Goal: Task Accomplishment & Management: Complete application form

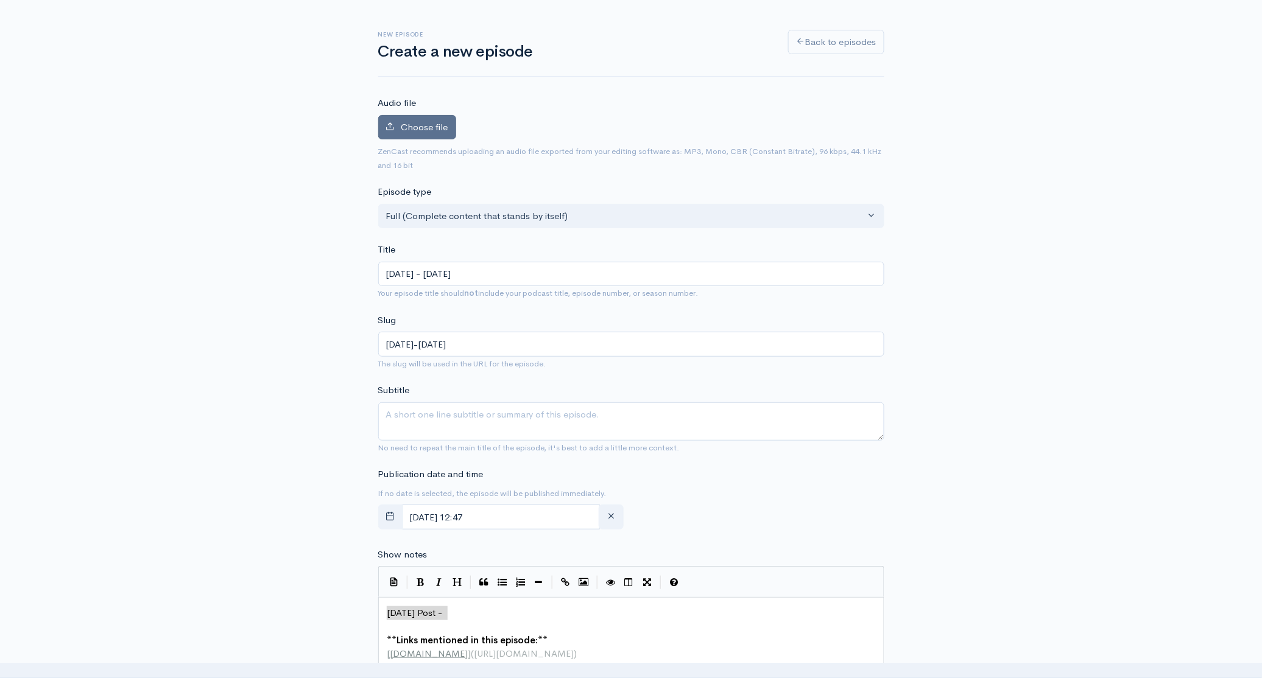
scroll to position [1, 0]
click at [424, 132] on span "Choose file" at bounding box center [424, 127] width 47 height 12
click at [0, 0] on input "Choose file" at bounding box center [0, 0] width 0 height 0
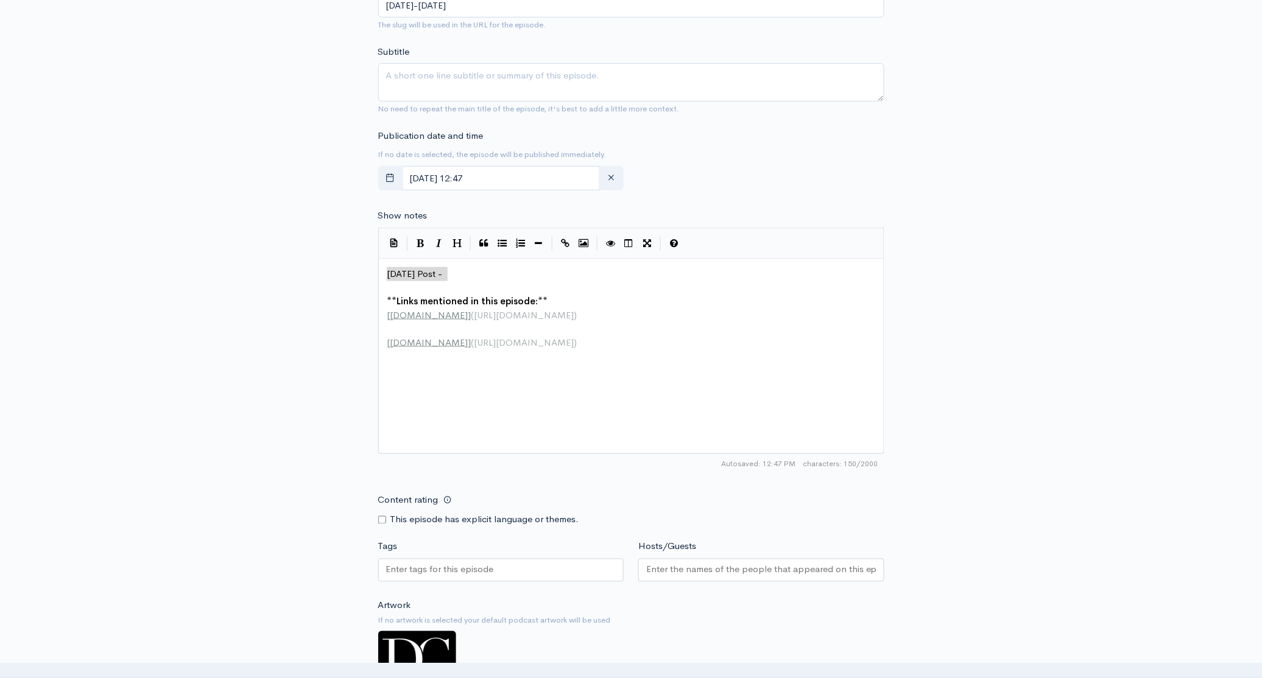
scroll to position [463, 0]
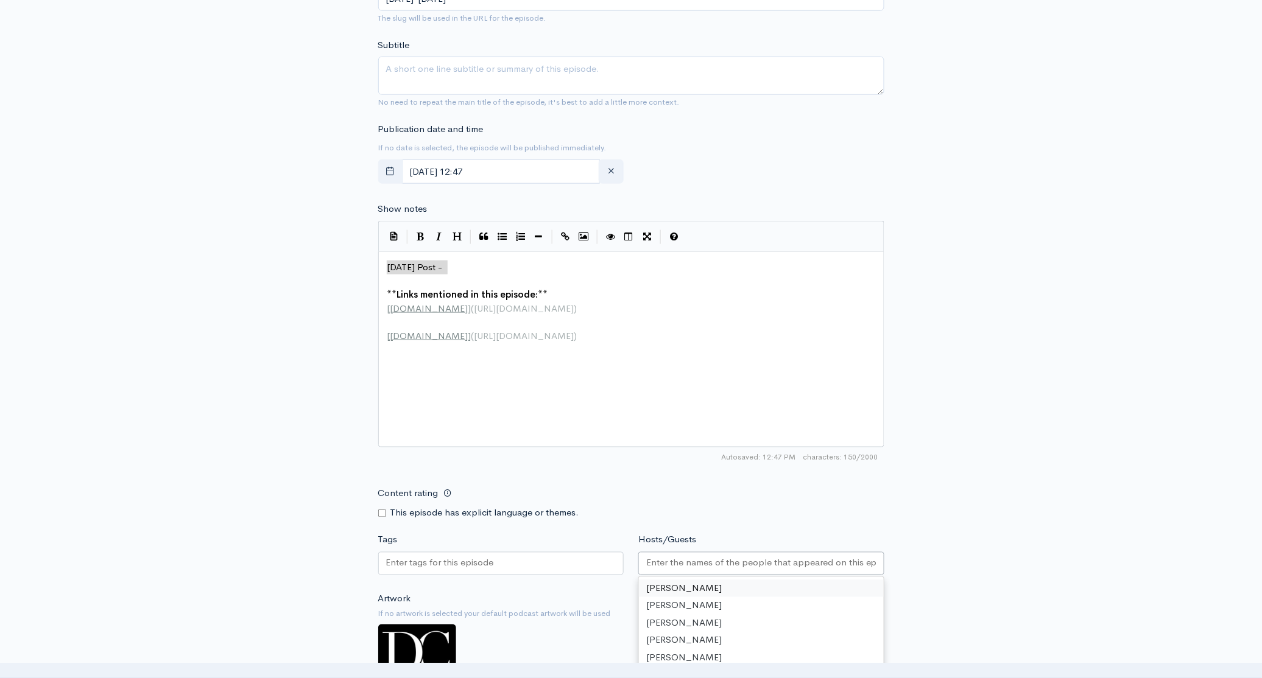
click at [702, 565] on input "Hosts/Guests" at bounding box center [761, 564] width 230 height 14
type textarea "Today's Post -"
drag, startPoint x: 454, startPoint y: 264, endPoint x: 375, endPoint y: 263, distance: 79.2
paste textarea
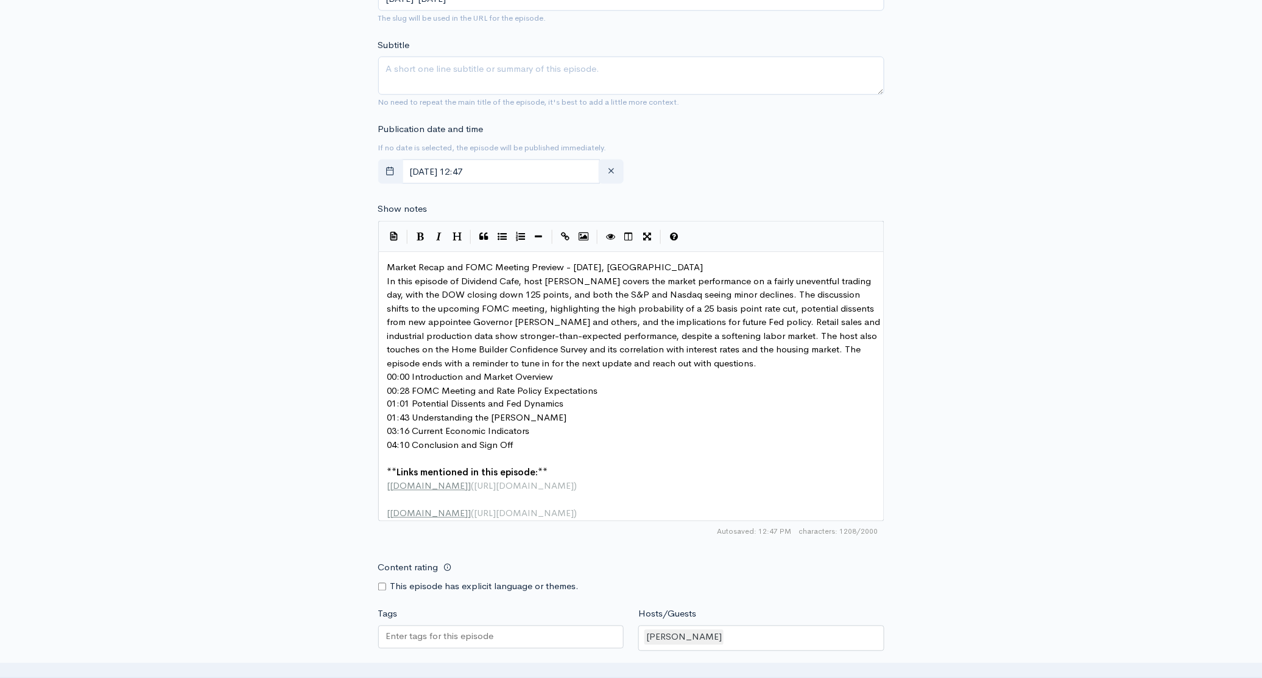
click at [725, 266] on pre "Market Recap and FOMC Meeting Preview - [DATE], [GEOGRAPHIC_DATA]" at bounding box center [635, 268] width 501 height 14
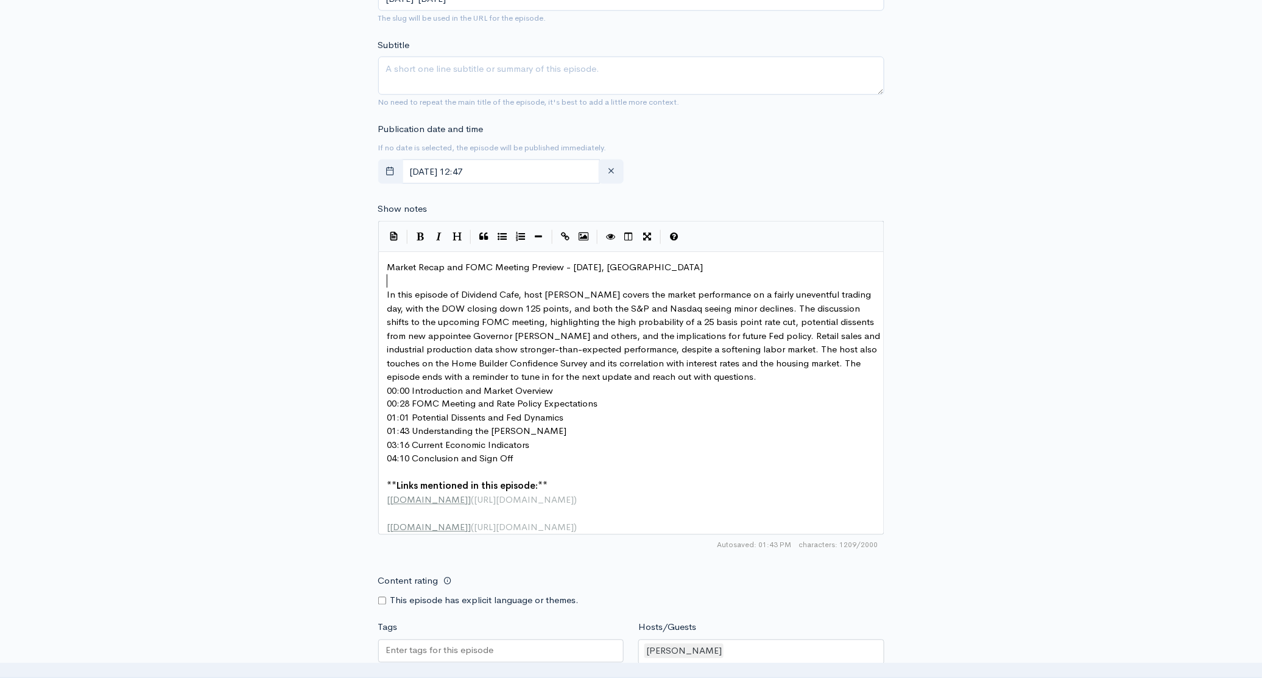
click at [734, 381] on pre "In this episode of Dividend Cafe, host Brian Seitel covers the market performan…" at bounding box center [635, 336] width 501 height 96
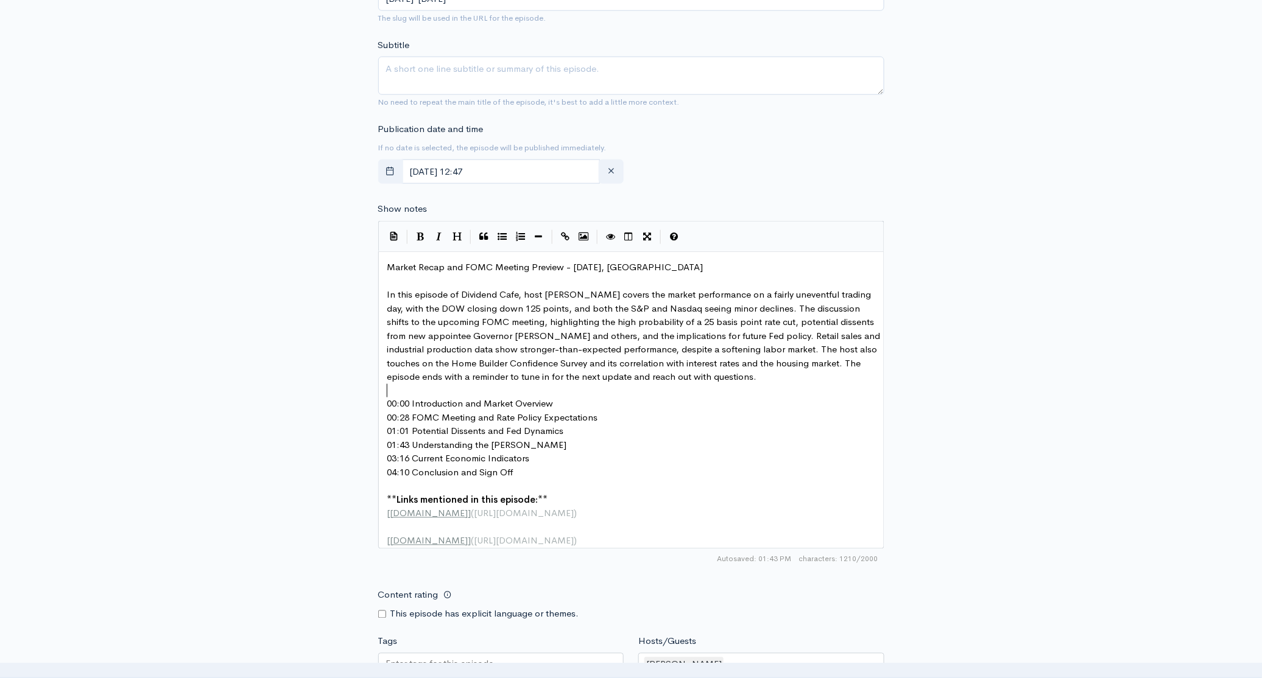
click at [579, 294] on span "In this episode of Dividend Cafe, host Brian Seitel covers the market performan…" at bounding box center [635, 336] width 496 height 94
type textarea "sy"
type textarea "zy"
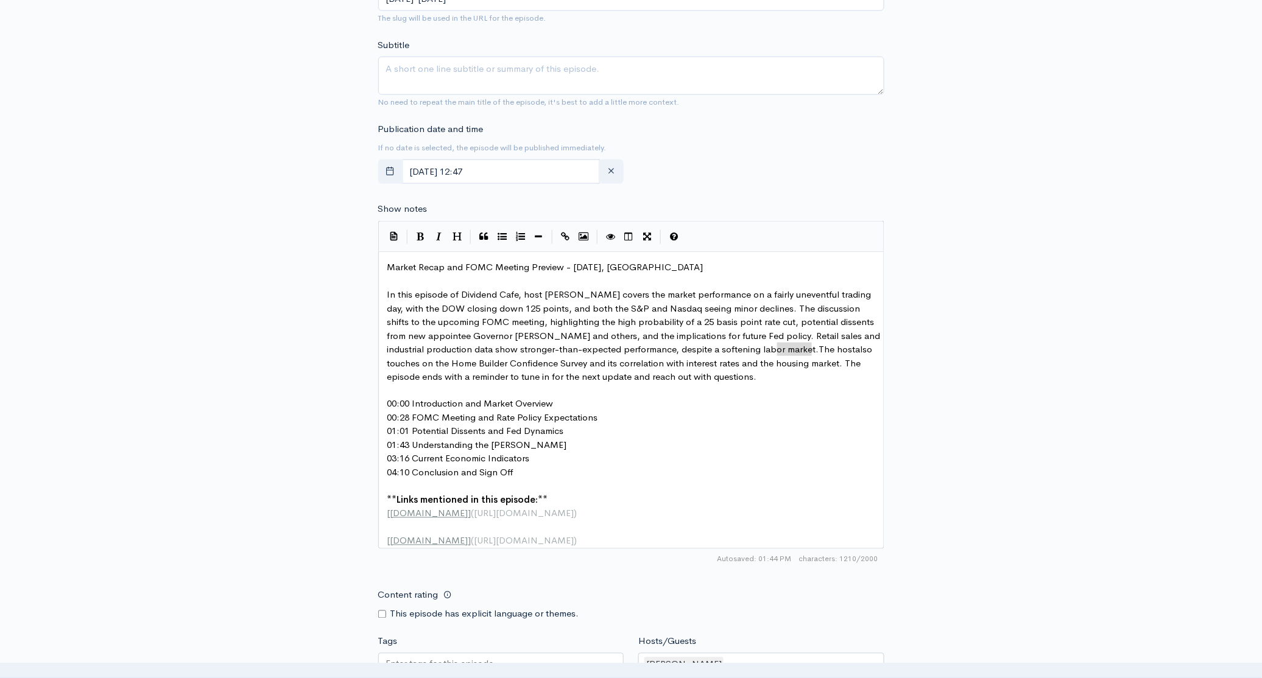
drag, startPoint x: 811, startPoint y: 350, endPoint x: 779, endPoint y: 352, distance: 32.4
type textarea "Brian"
click at [541, 337] on span "In this episode of Dividend Cafe, host Brian Szytel covers the market performan…" at bounding box center [635, 336] width 496 height 94
type textarea "iran"
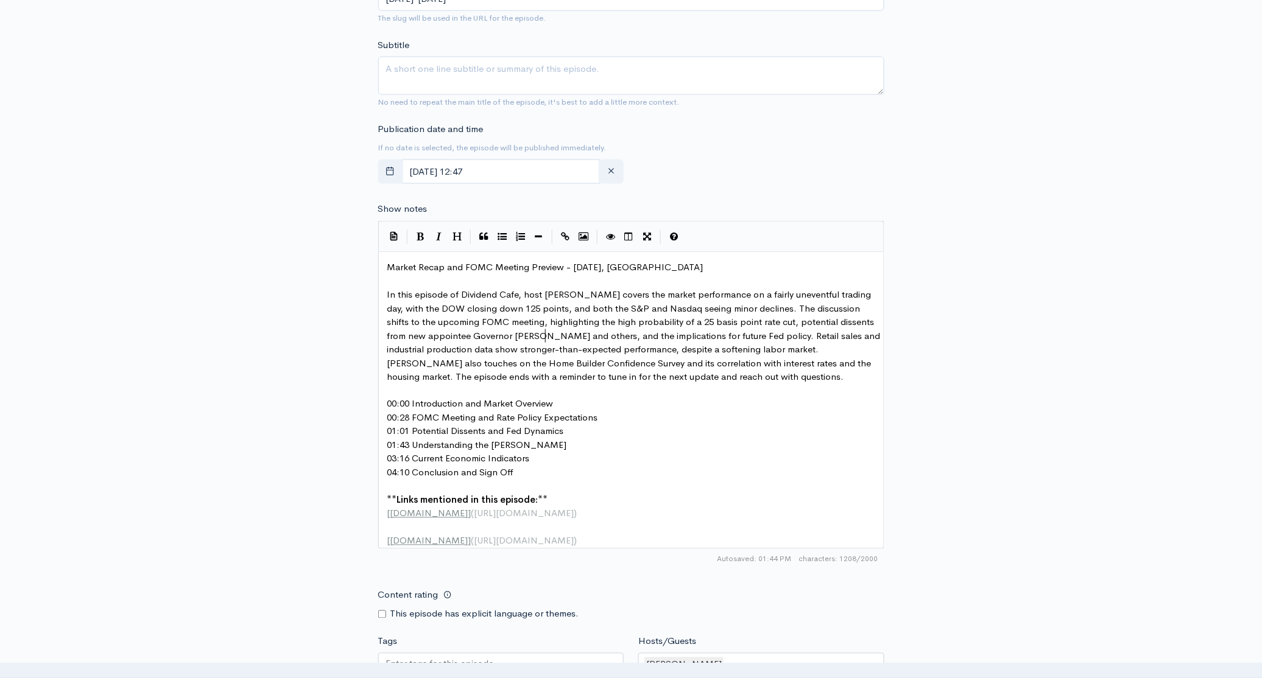
scroll to position [4, 14]
click at [744, 443] on pre "01:43 Understanding the [PERSON_NAME]" at bounding box center [635, 446] width 501 height 14
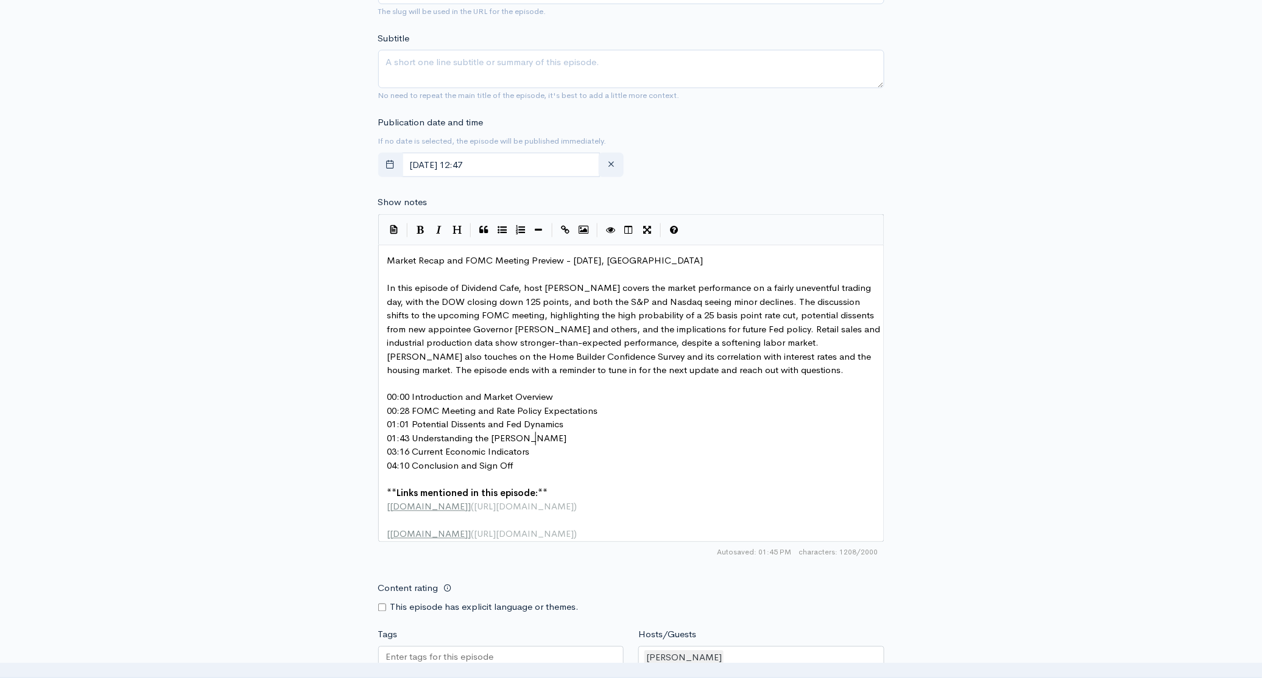
click at [590, 395] on pre "00:00 Introduction and Market Overview" at bounding box center [635, 398] width 501 height 14
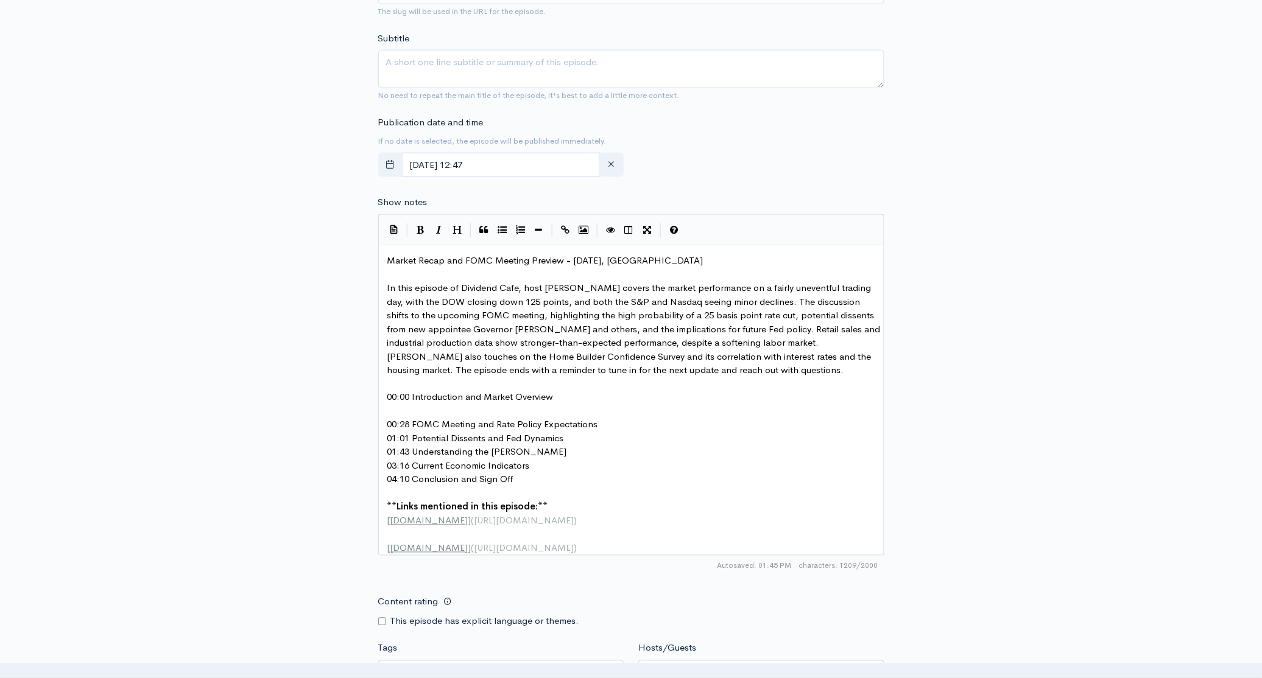
click at [618, 429] on pre "00:28 FOMC Meeting and Rate Policy Expectations" at bounding box center [635, 425] width 501 height 14
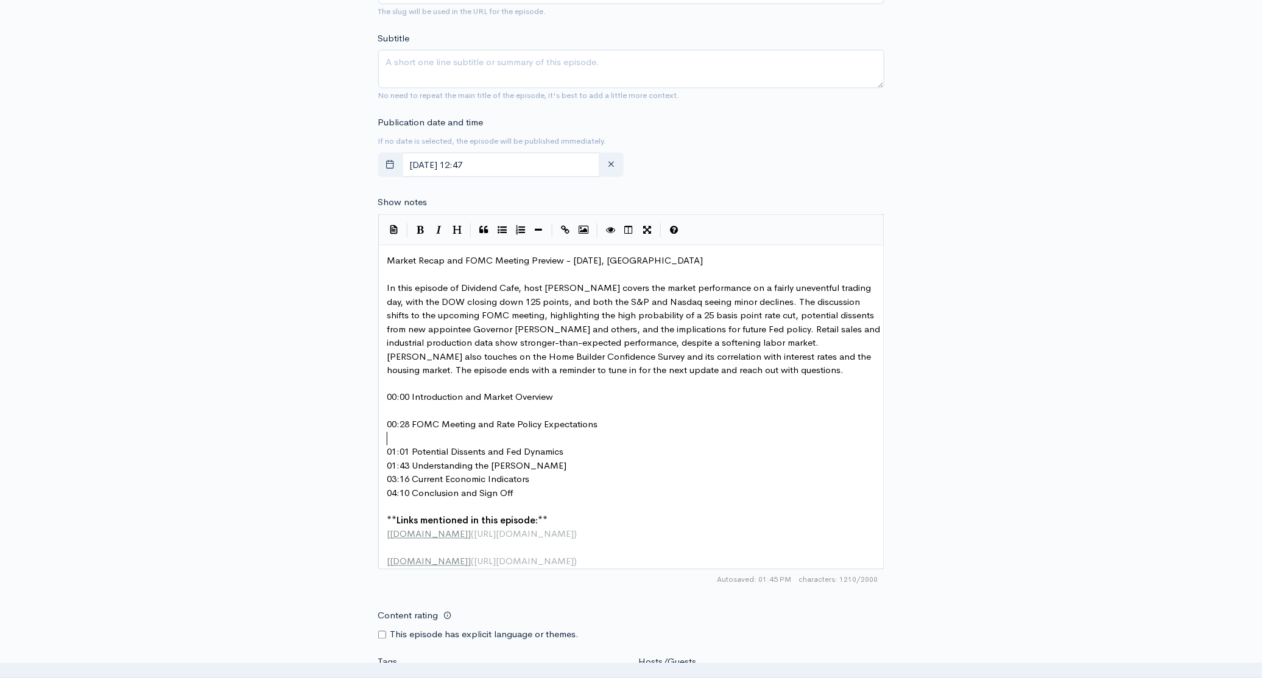
click at [571, 447] on pre "01:01 Potential Dissents and Fed Dynamics" at bounding box center [635, 453] width 501 height 14
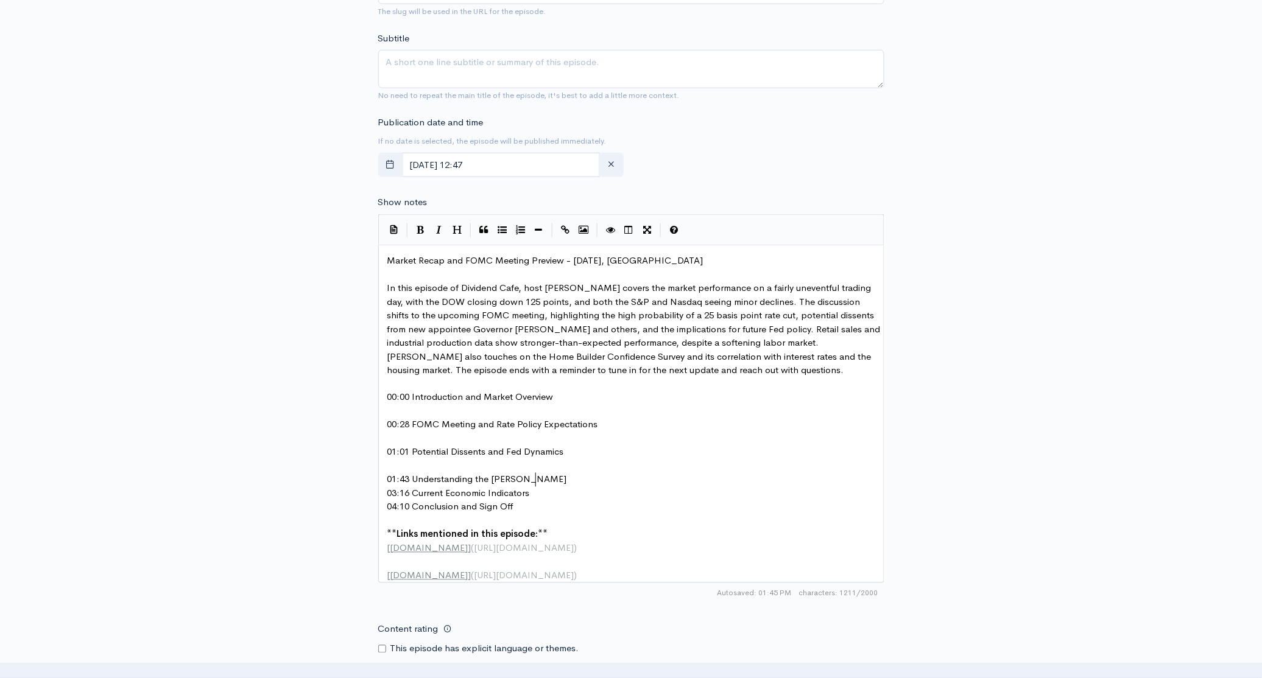
click at [555, 481] on pre "01:43 Understanding the [PERSON_NAME]" at bounding box center [635, 480] width 501 height 14
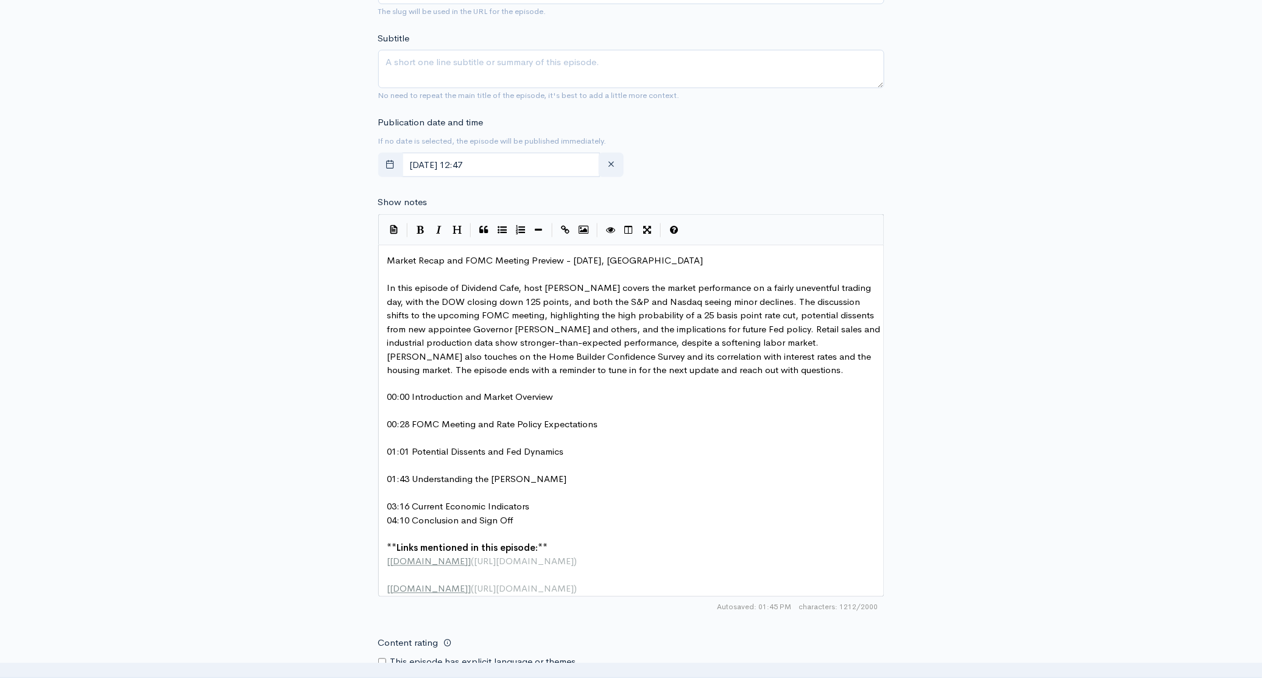
click at [539, 505] on pre "03:16 Current Economic Indicators" at bounding box center [635, 508] width 501 height 14
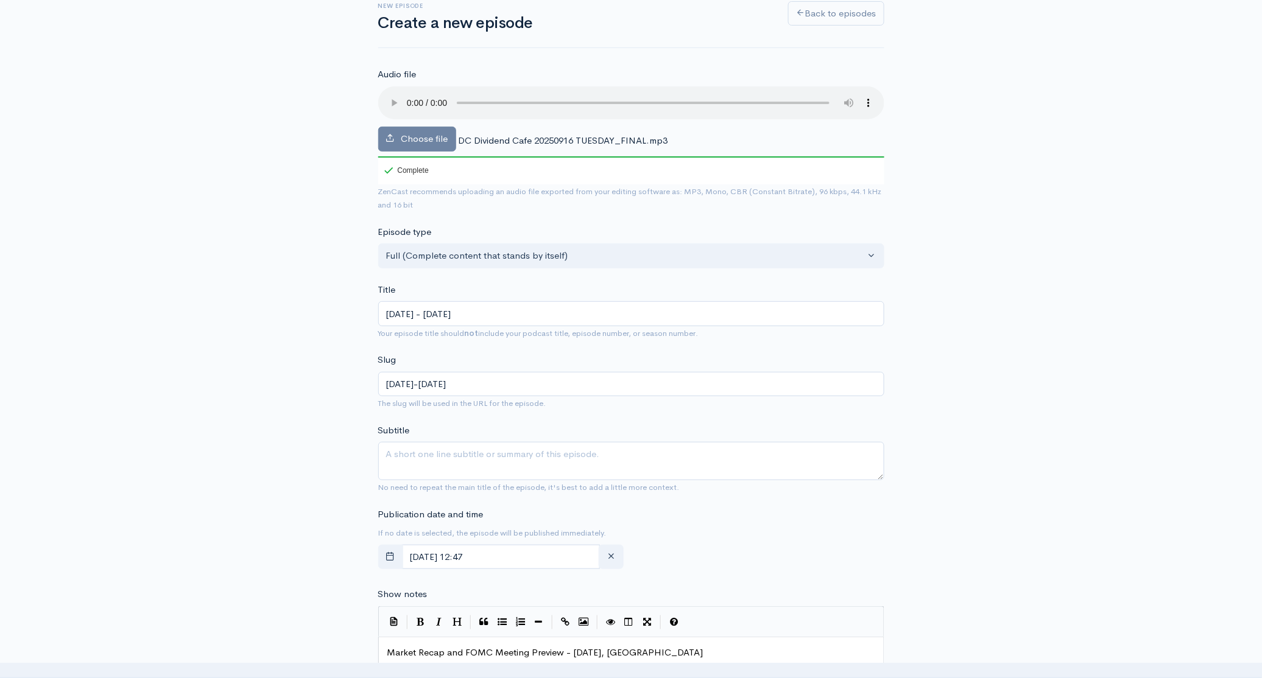
scroll to position [91, 0]
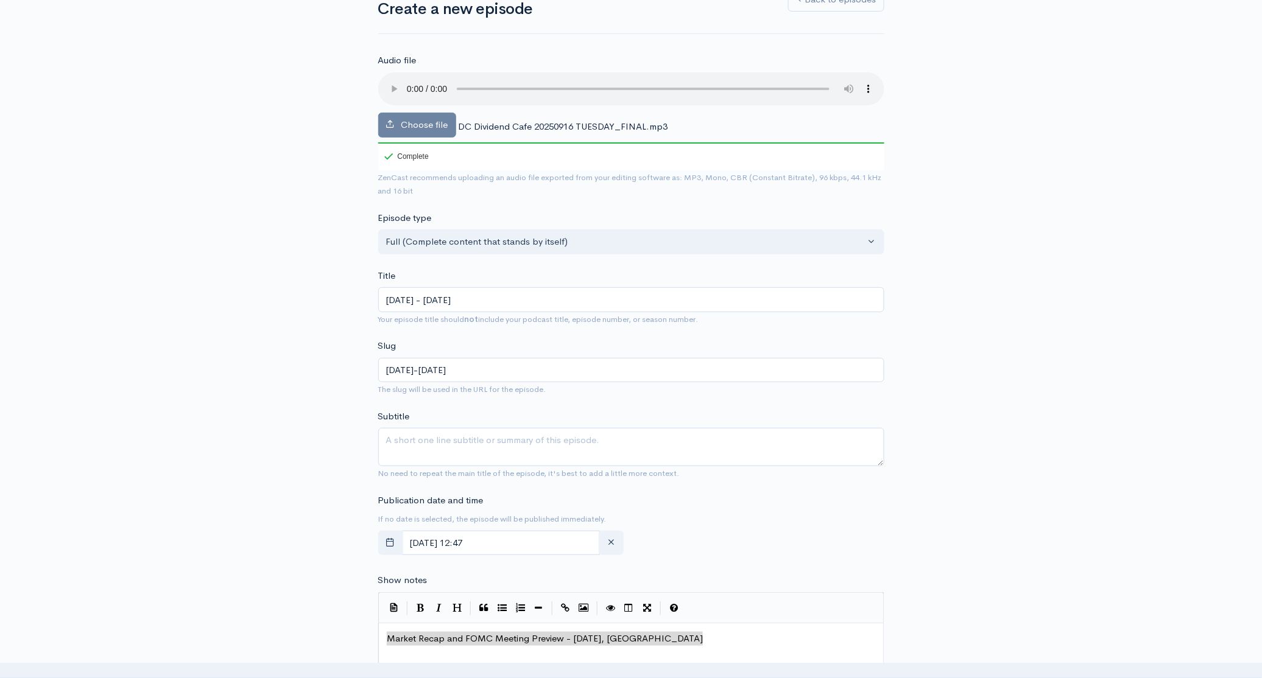
drag, startPoint x: 705, startPoint y: 638, endPoint x: 331, endPoint y: 622, distance: 374.3
type textarea "Market Recap and FOMC Meeting Preview - [DATE], [GEOGRAPHIC_DATA]"
click at [515, 440] on textarea "Subtitle" at bounding box center [631, 447] width 506 height 38
paste textarea "Market Recap and FOMC Meeting Preview - [DATE], [GEOGRAPHIC_DATA]"
type textarea "Market Recap and FOMC Meeting Preview - [DATE], [GEOGRAPHIC_DATA]"
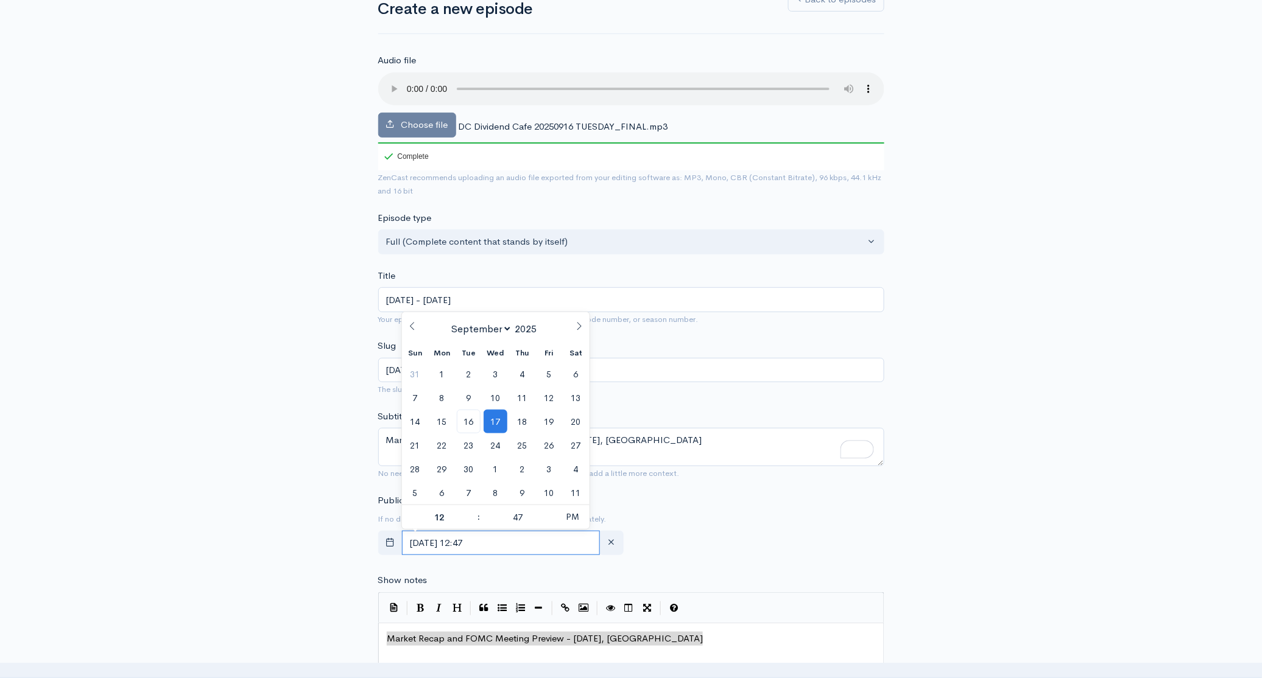
click at [544, 546] on input "[DATE] 12:47" at bounding box center [501, 543] width 199 height 25
click at [953, 359] on div "New episode Create a new episode Back to episodes Audio file Choose file DC Div…" at bounding box center [631, 675] width 694 height 1449
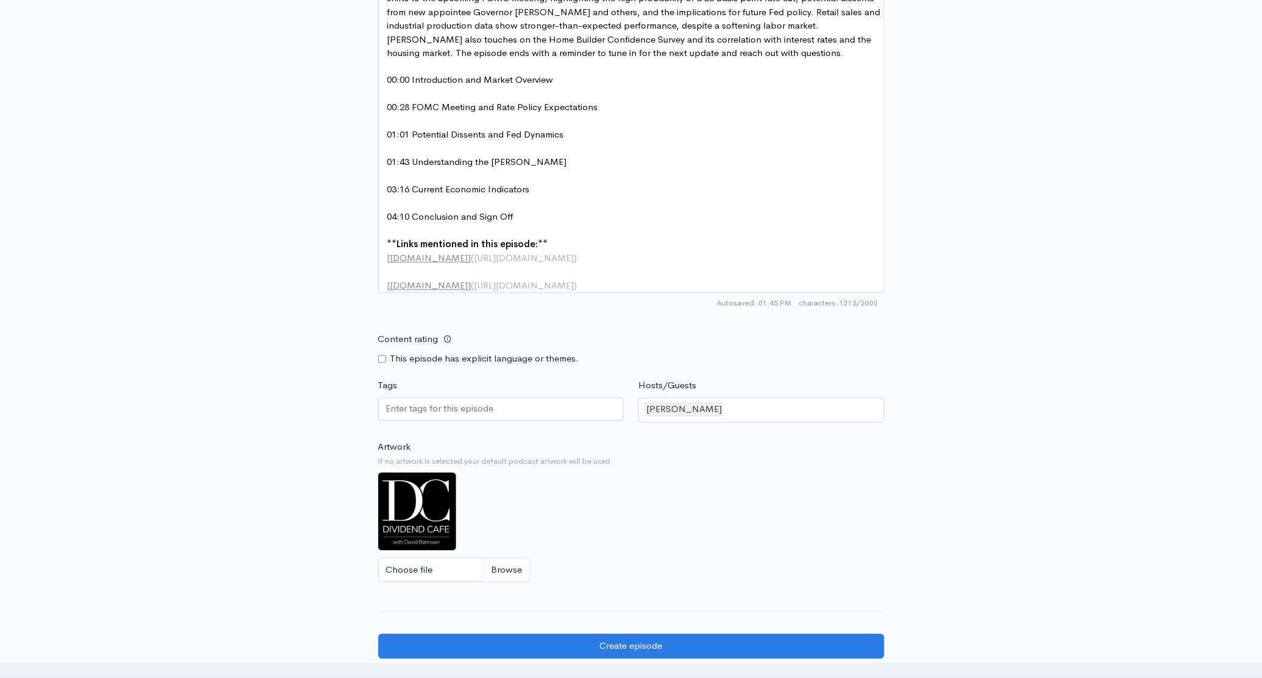
scroll to position [977, 0]
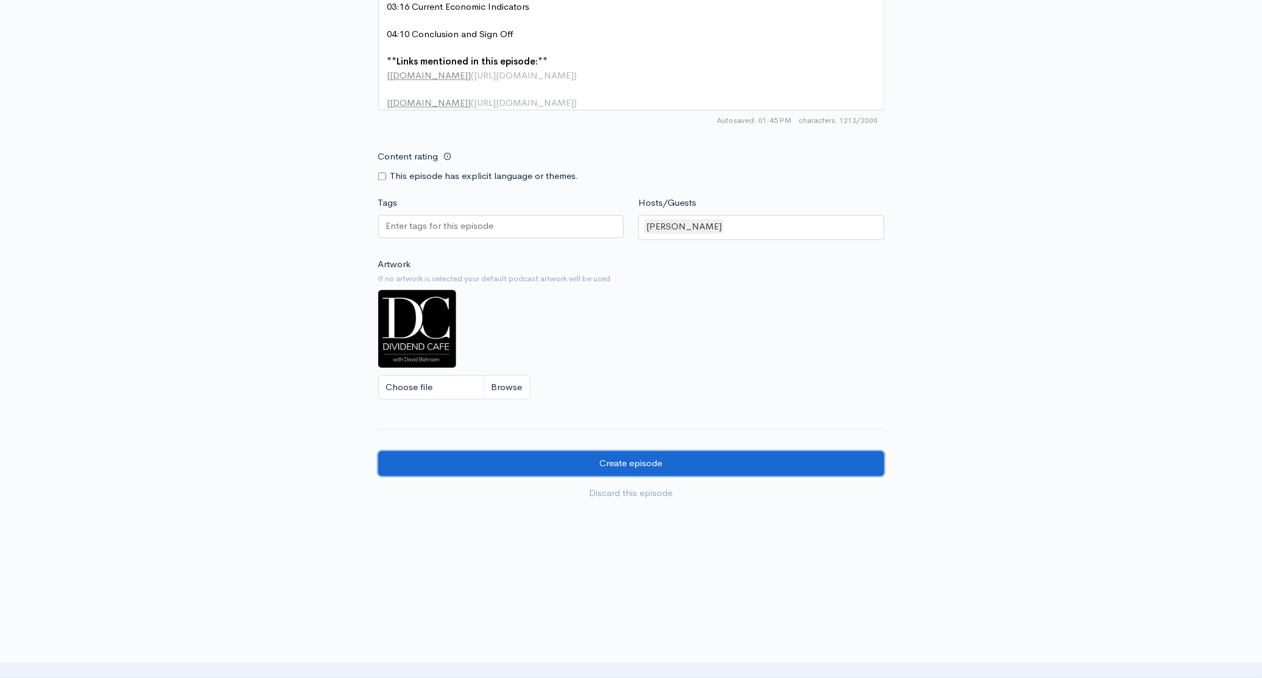
click at [632, 465] on input "Create episode" at bounding box center [631, 463] width 506 height 25
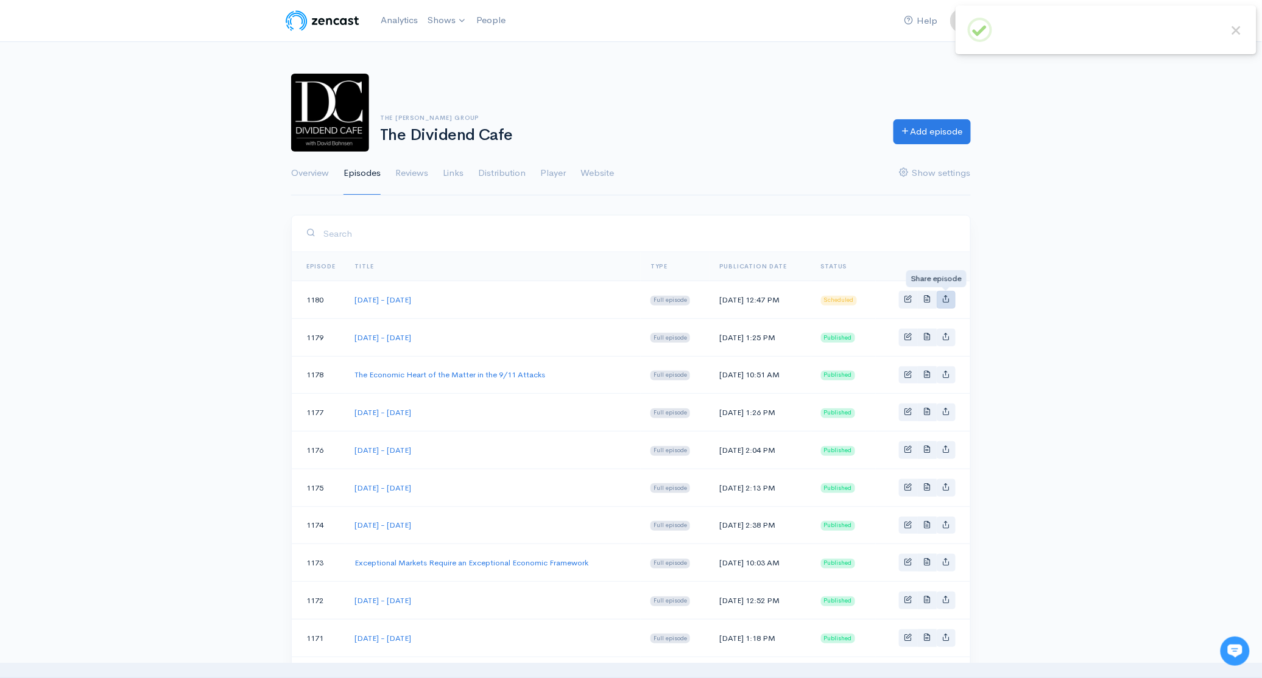
click at [945, 303] on link "Basic example" at bounding box center [946, 300] width 19 height 18
type input "[URL][DOMAIN_NAME][DATE][DATE]"
type input "[URL][DOMAIN_NAME][DOMAIN_NAME]"
type input "<iframe src='[URL][DOMAIN_NAME]' width='100%' height='190' frameborder='0' scro…"
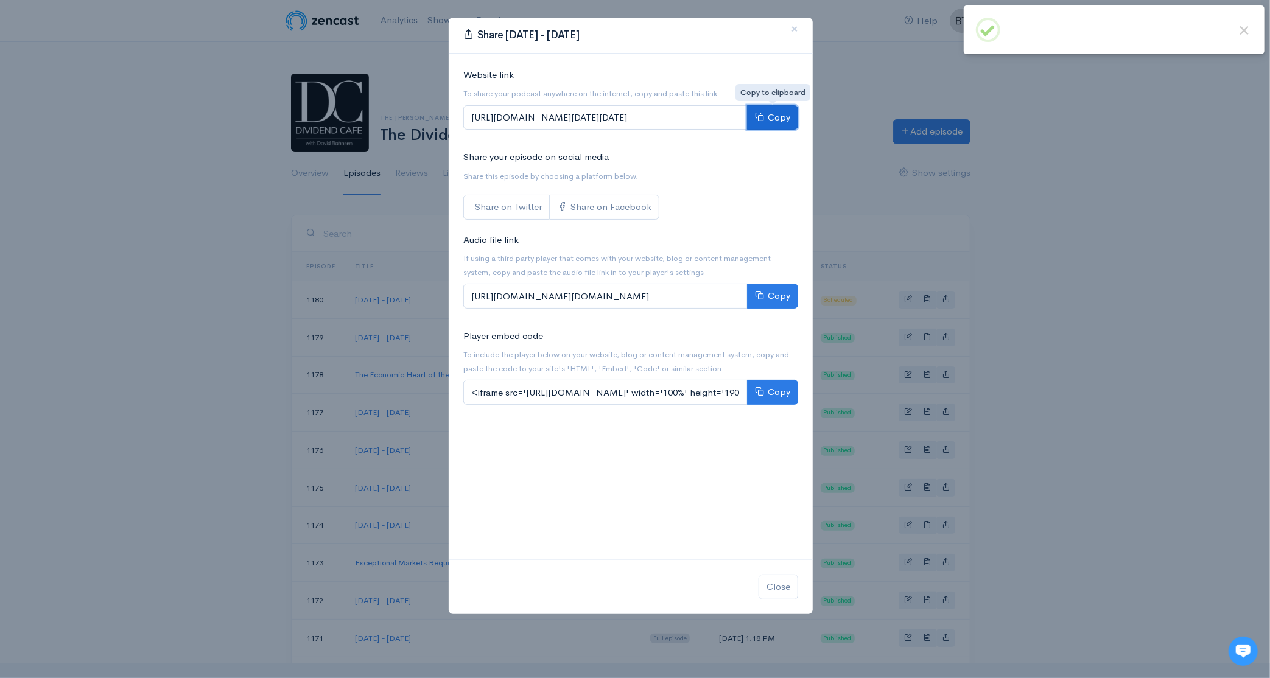
click at [776, 121] on button "Copy" at bounding box center [772, 117] width 51 height 25
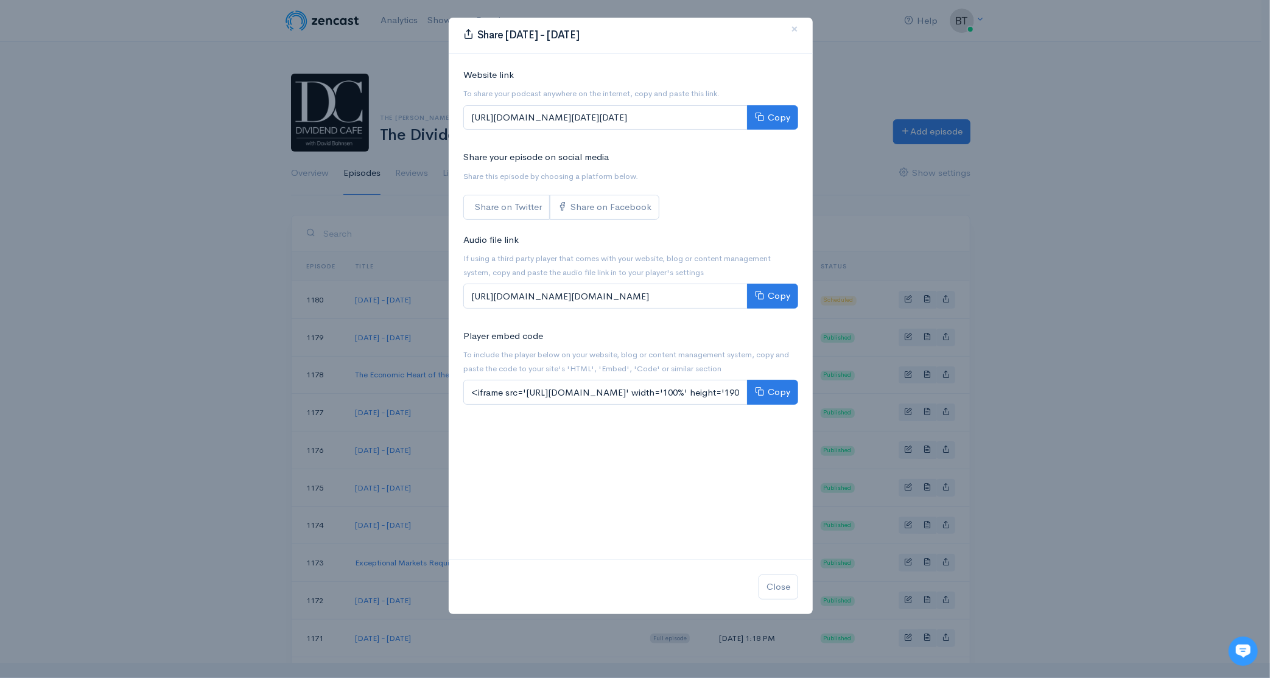
click at [1037, 236] on div "Share [DATE] - [DATE] × Website link To share your podcast anywhere on the inte…" at bounding box center [635, 339] width 1270 height 678
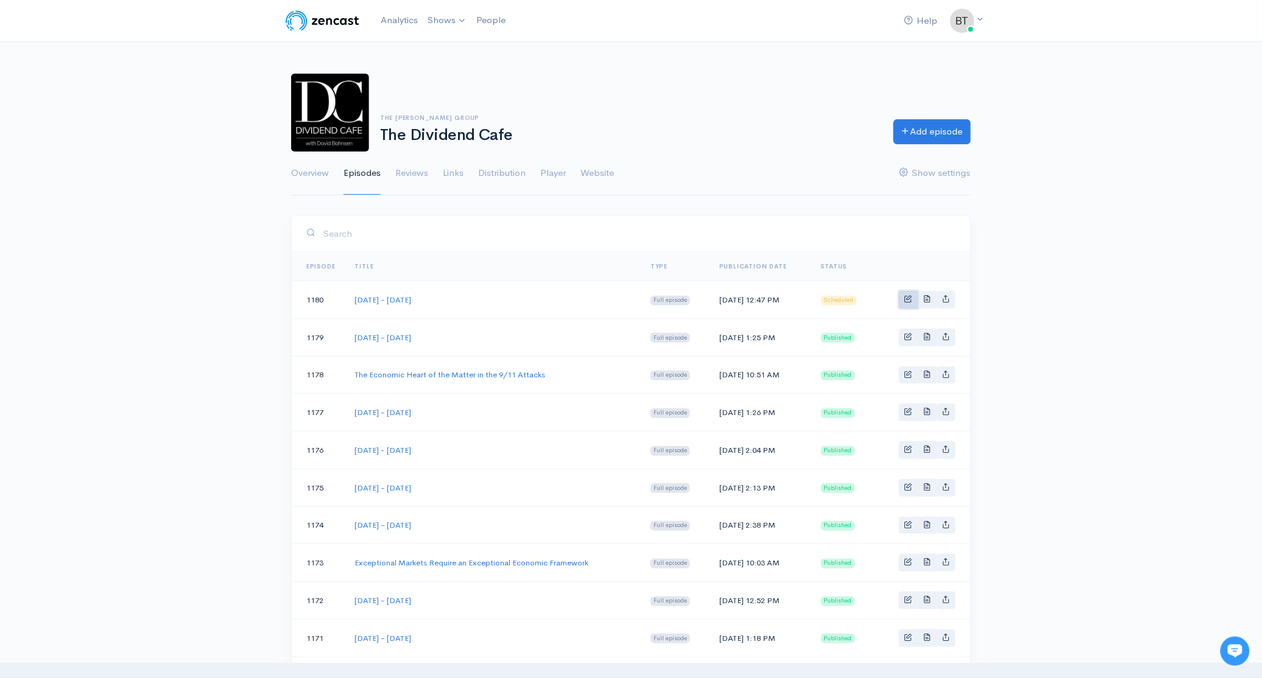
click at [904, 300] on link "Basic example" at bounding box center [908, 300] width 19 height 18
select select "8"
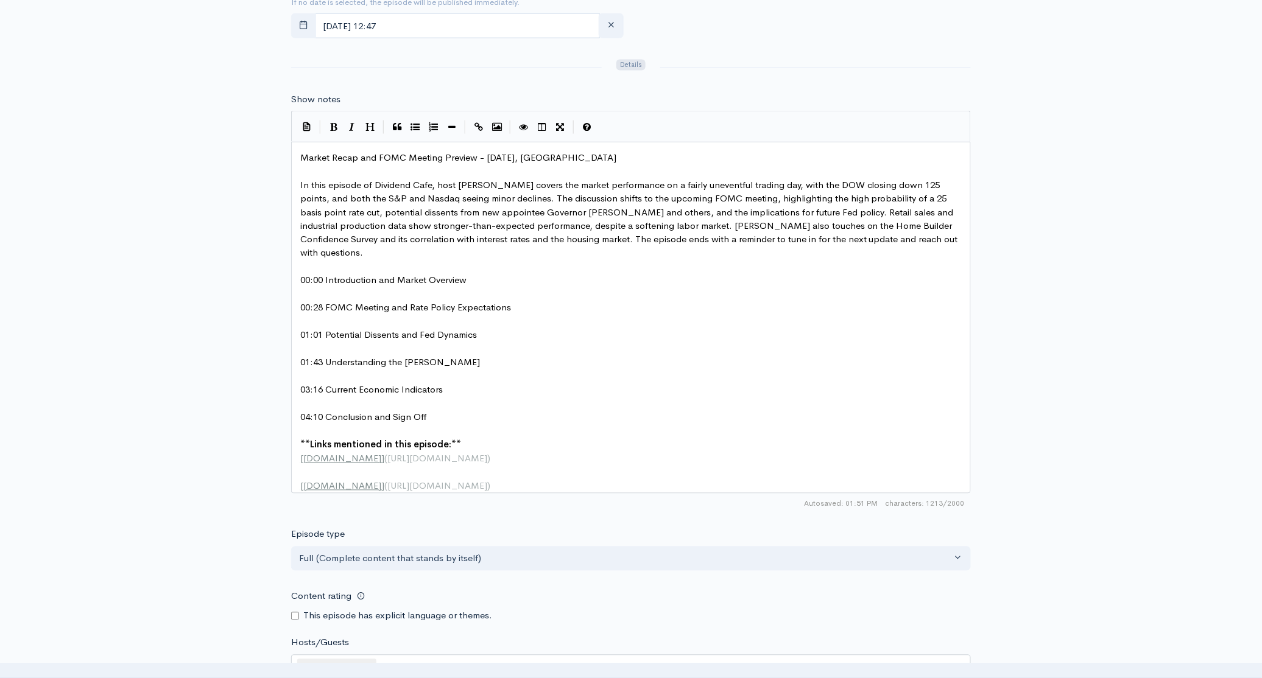
scroll to position [624, 0]
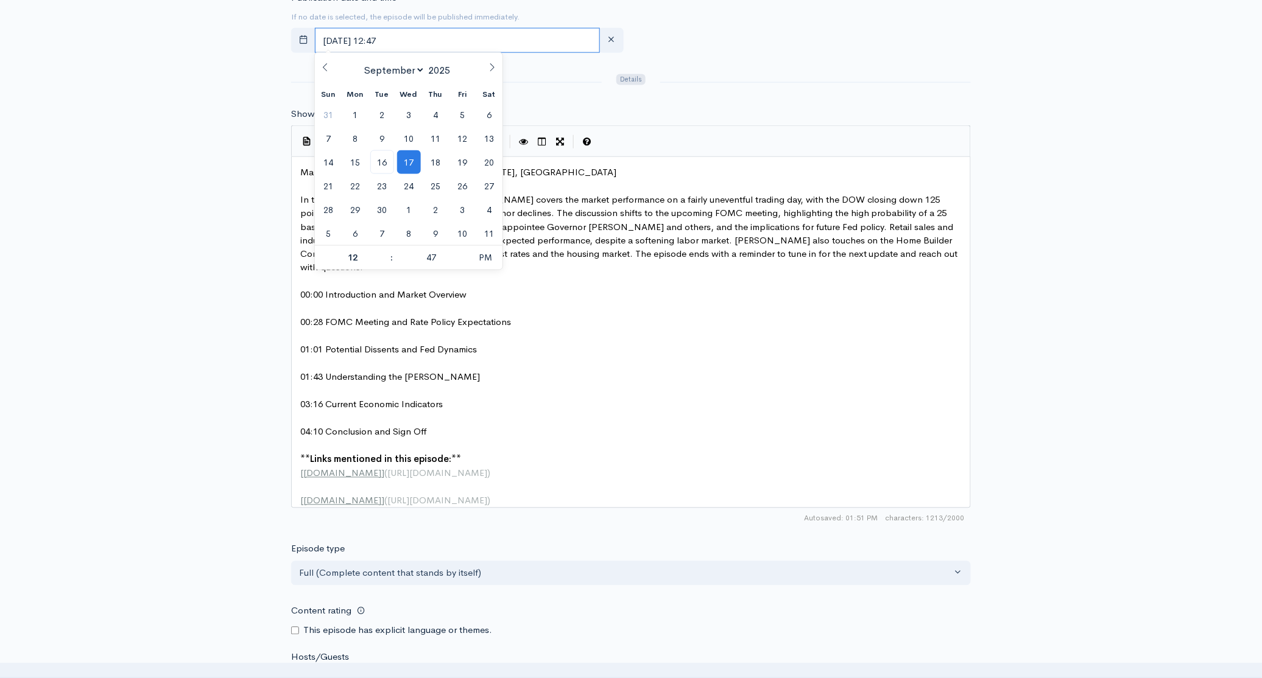
click at [461, 35] on input "[DATE] 12:47" at bounding box center [457, 40] width 285 height 25
click at [381, 166] on span "16" at bounding box center [382, 162] width 24 height 24
type input "[DATE] 12:47"
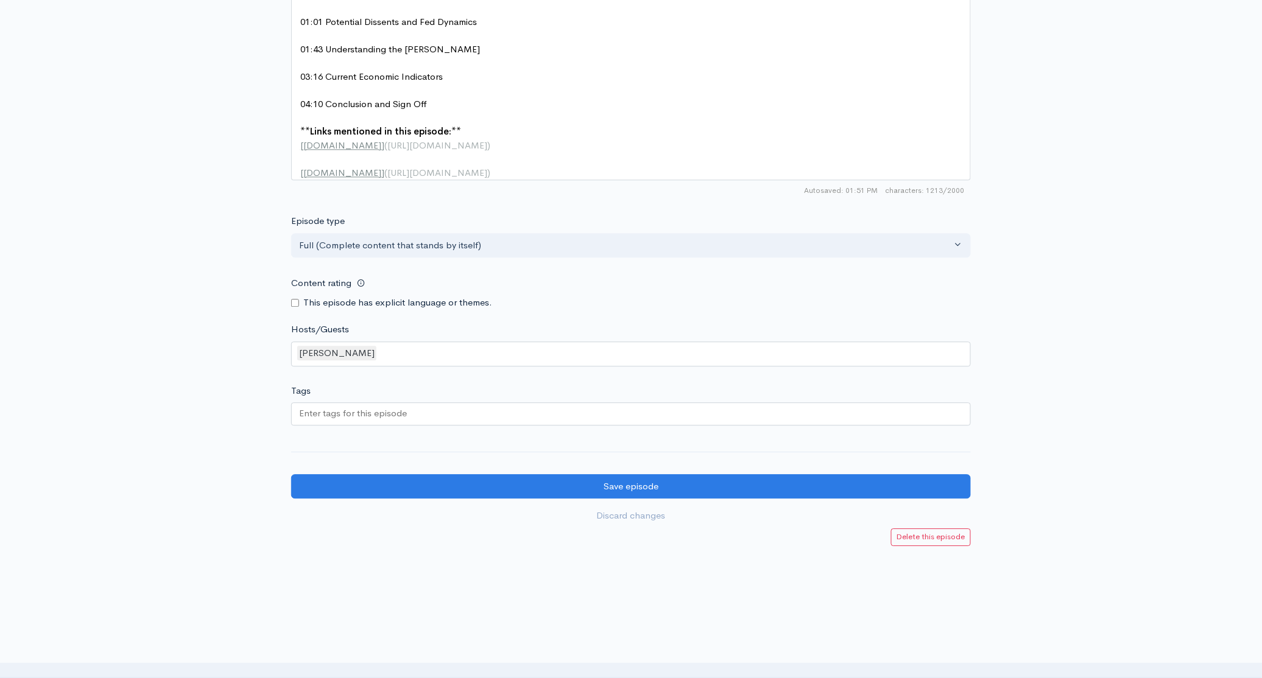
scroll to position [971, 0]
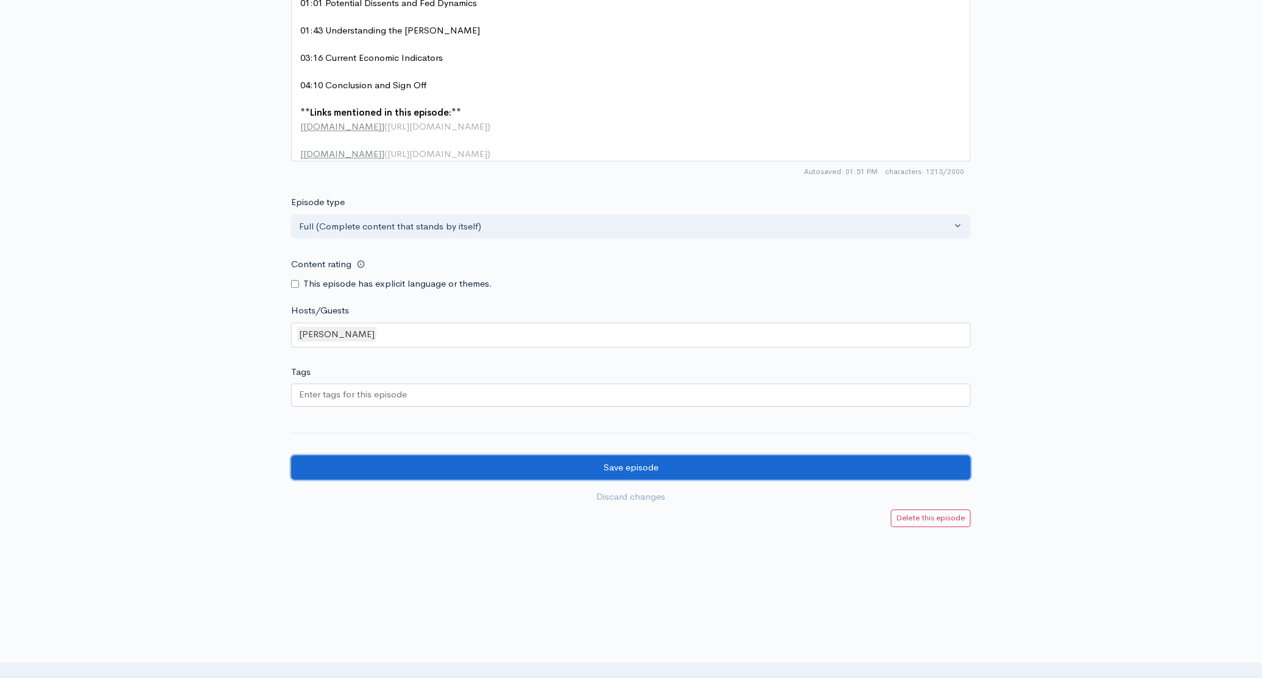
click at [611, 458] on input "Save episode" at bounding box center [631, 468] width 680 height 25
